Goal: Information Seeking & Learning: Learn about a topic

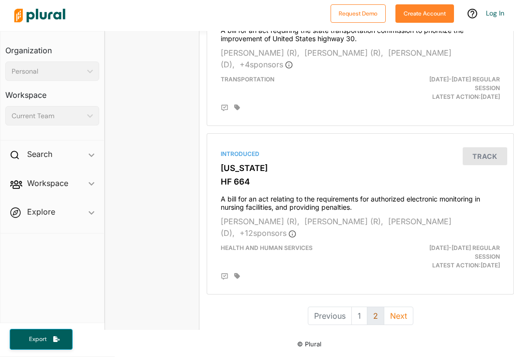
click at [378, 318] on button "2" at bounding box center [375, 315] width 17 height 18
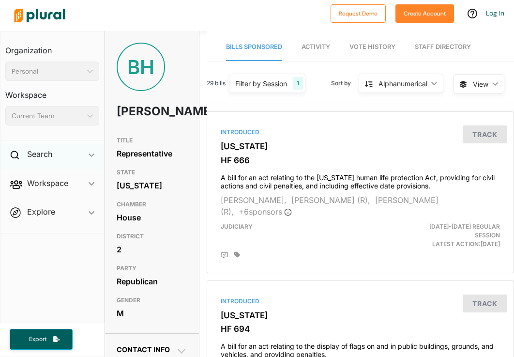
click at [74, 153] on div "Search ic_keyboard_arrow_down" at bounding box center [52, 156] width 104 height 26
click at [34, 176] on h4 "Bills" at bounding box center [54, 176] width 79 height 9
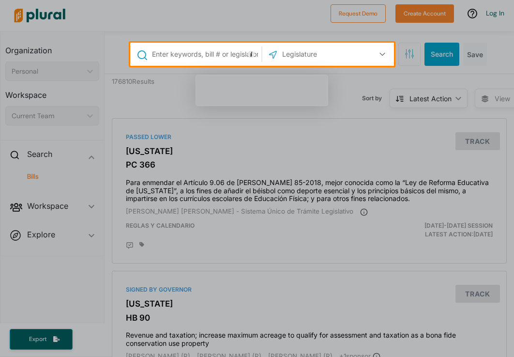
click at [244, 131] on div at bounding box center [257, 211] width 514 height 291
